Goal: Navigation & Orientation: Find specific page/section

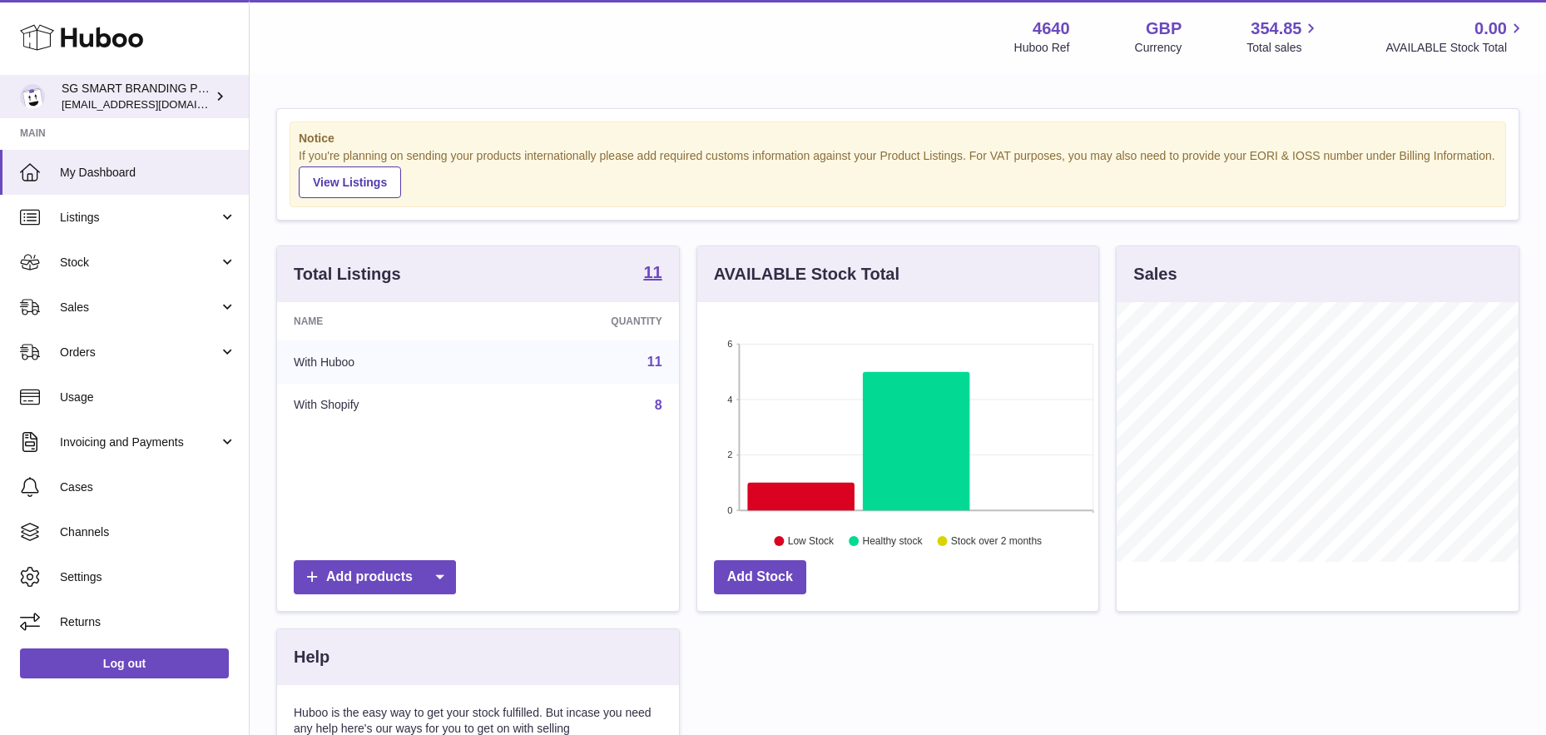
scroll to position [260, 401]
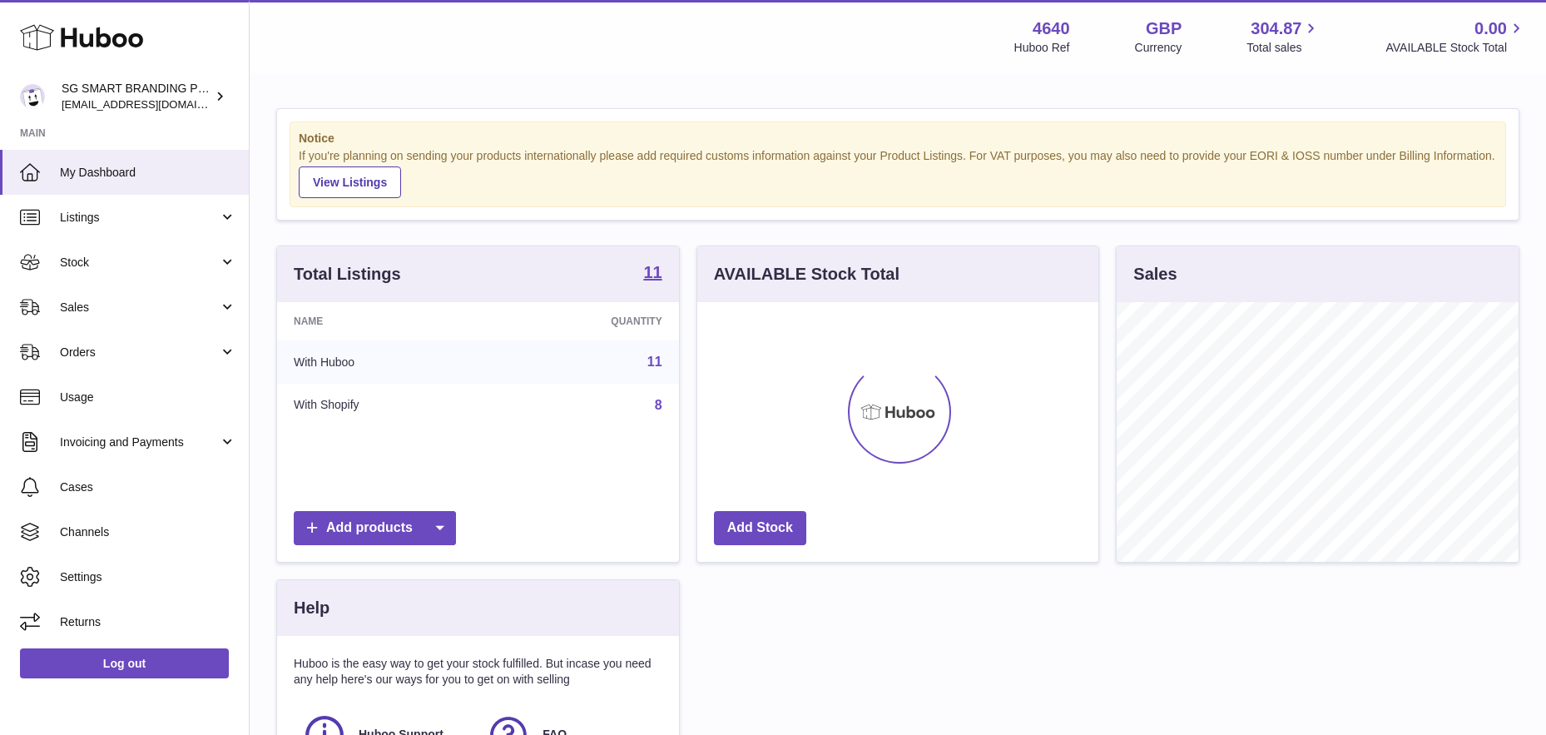
scroll to position [260, 401]
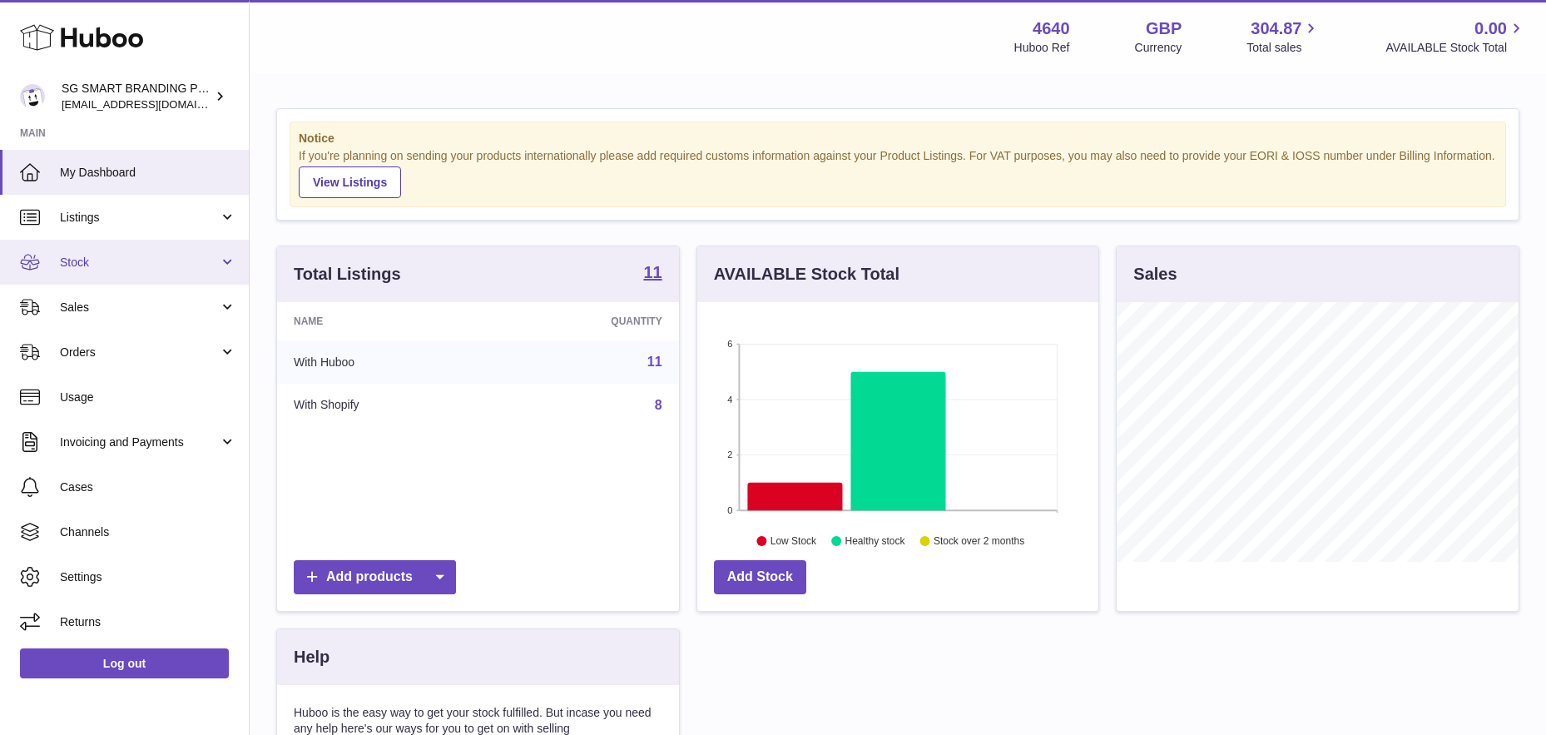
click at [168, 280] on link "Stock" at bounding box center [124, 262] width 249 height 45
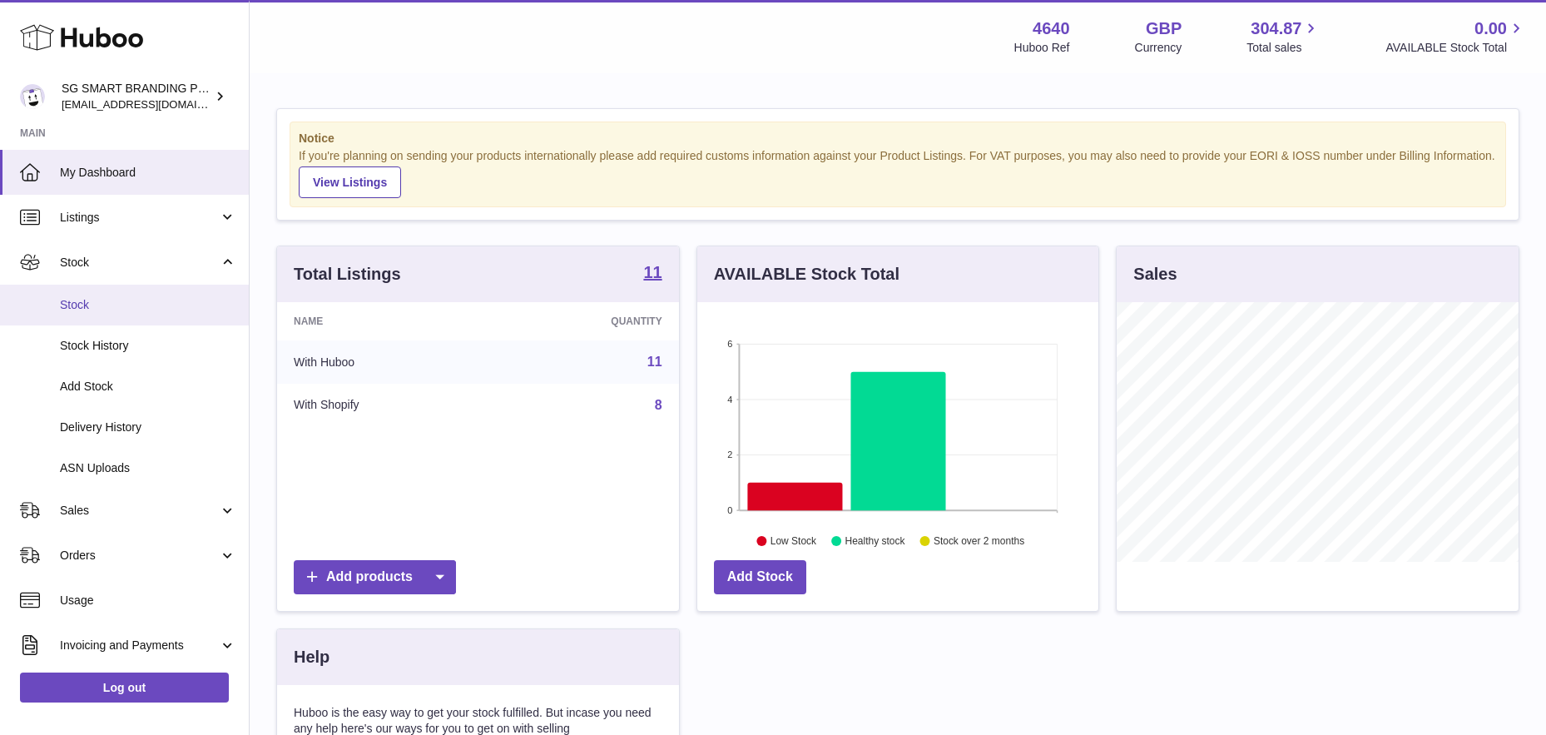
click at [158, 322] on link "Stock" at bounding box center [124, 305] width 249 height 41
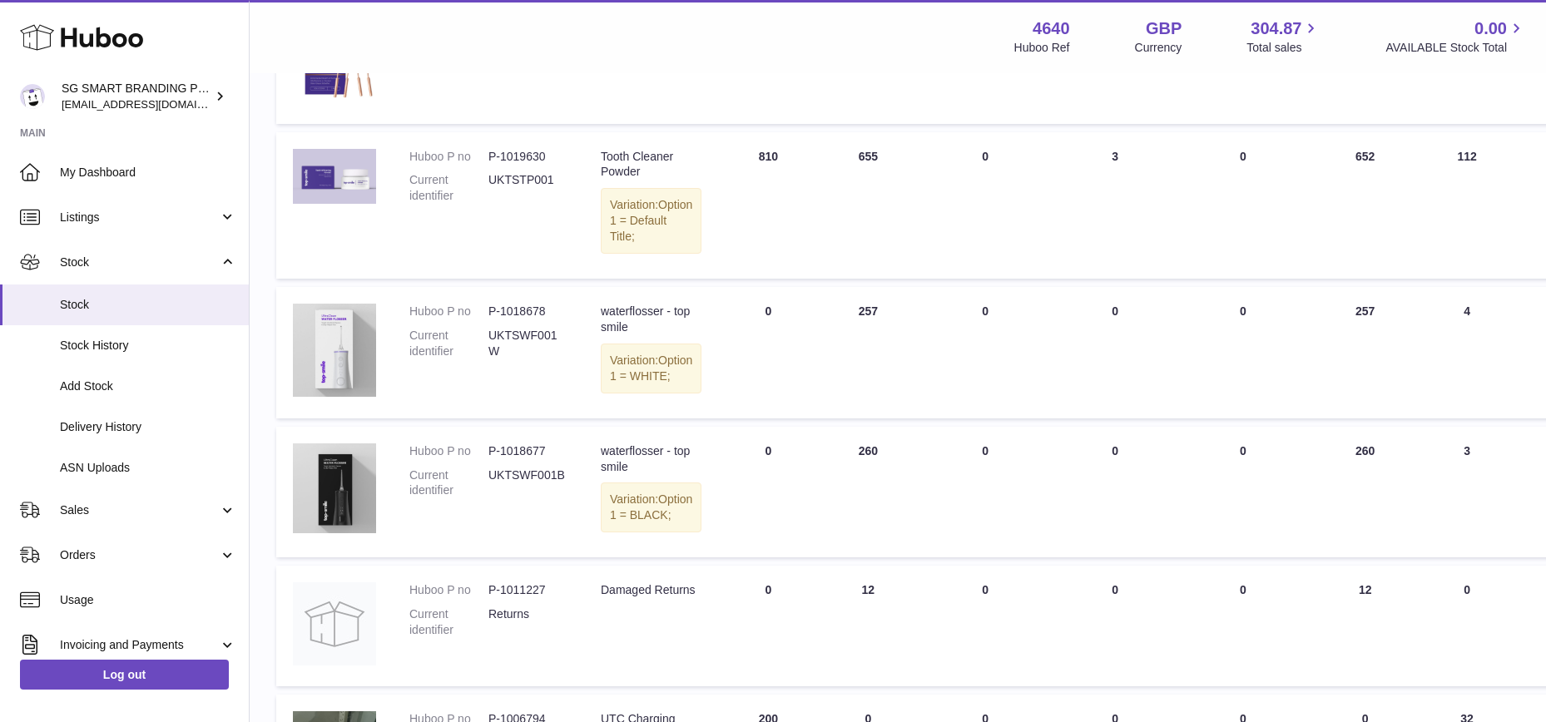
scroll to position [468, 0]
